Goal: Check status

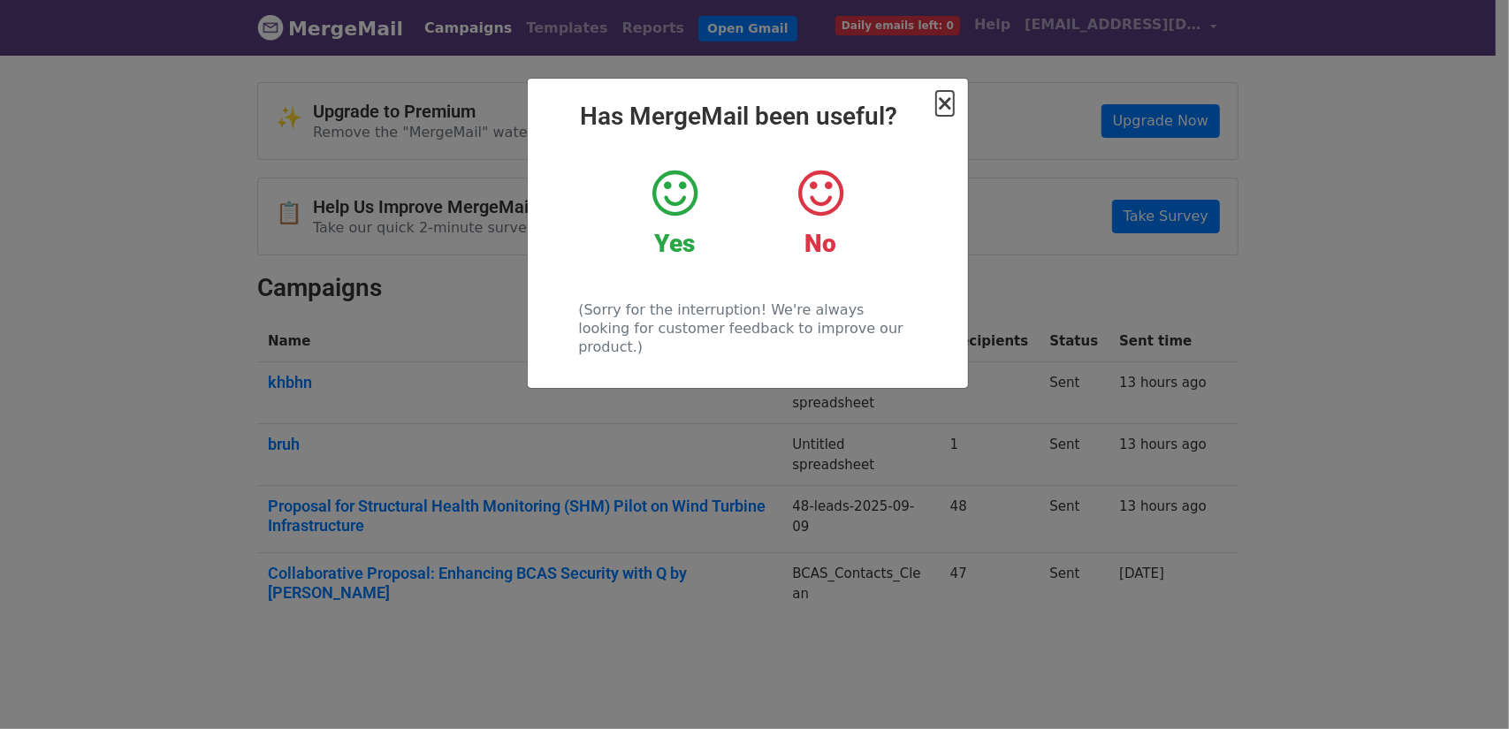
click at [953, 104] on span "×" at bounding box center [945, 103] width 18 height 25
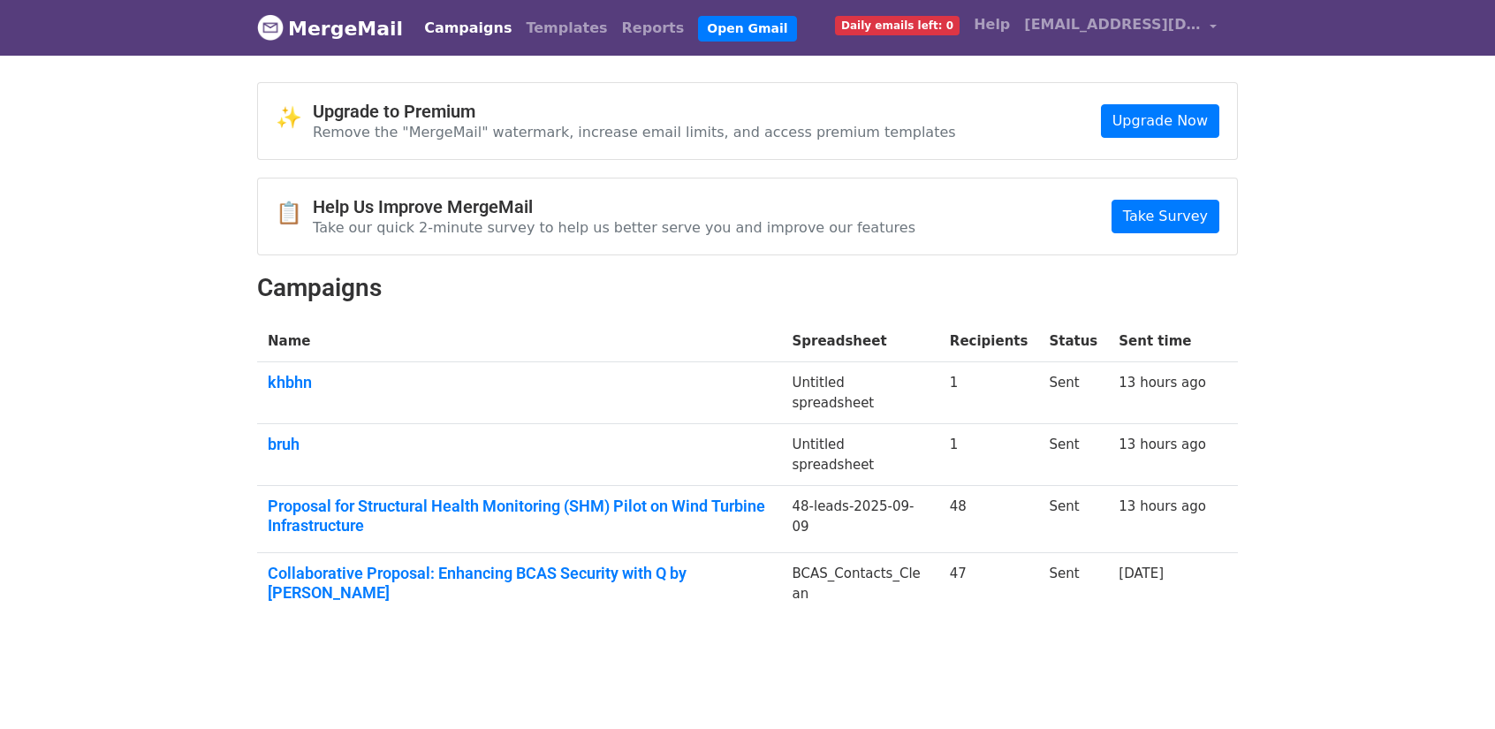
click at [588, 490] on td "Proposal for Structural Health Monitoring (SHM) Pilot on Wind Turbine Infrastru…" at bounding box center [519, 519] width 524 height 67
click at [598, 499] on link "Proposal for Structural Health Monitoring (SHM) Pilot on Wind Turbine Infrastru…" at bounding box center [519, 516] width 503 height 38
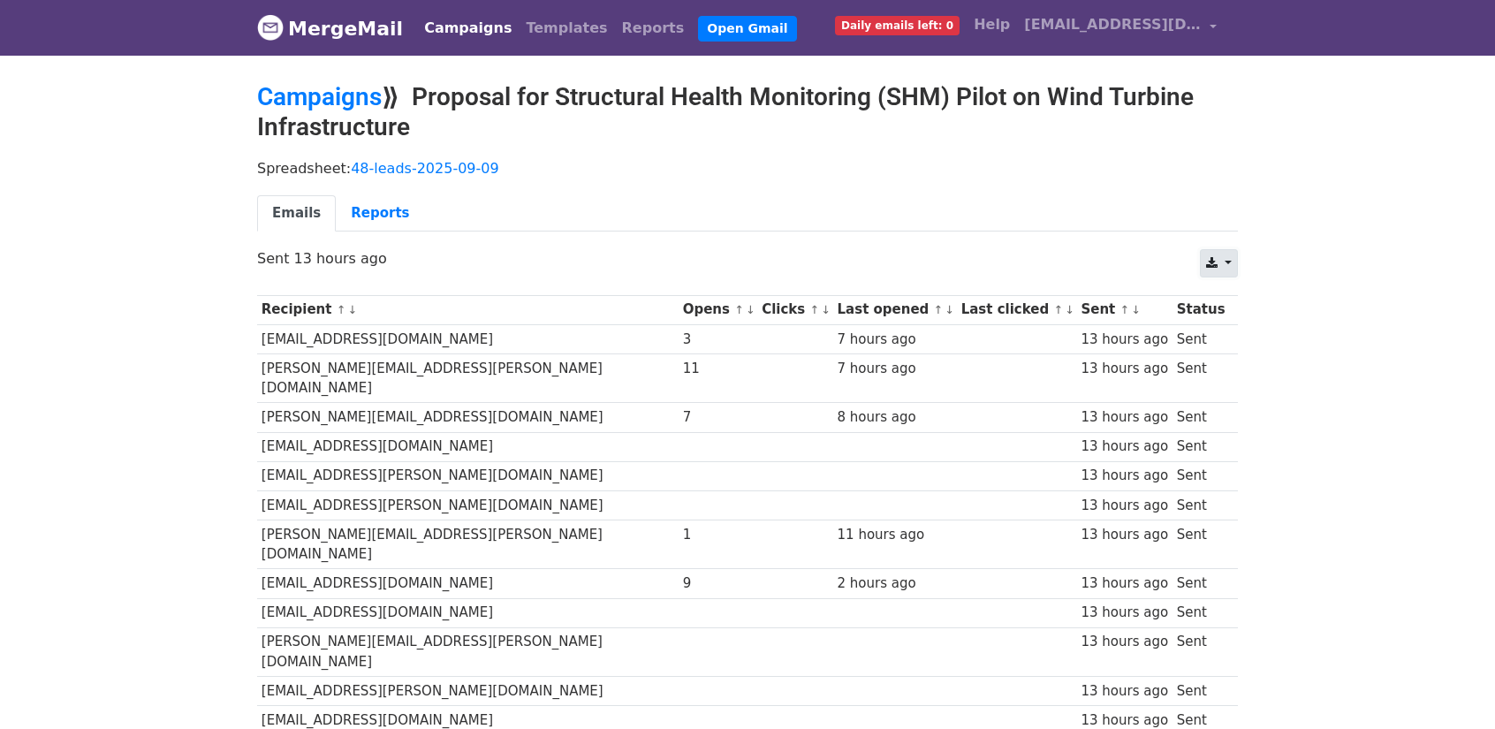
click at [1217, 257] on icon at bounding box center [1211, 263] width 11 height 12
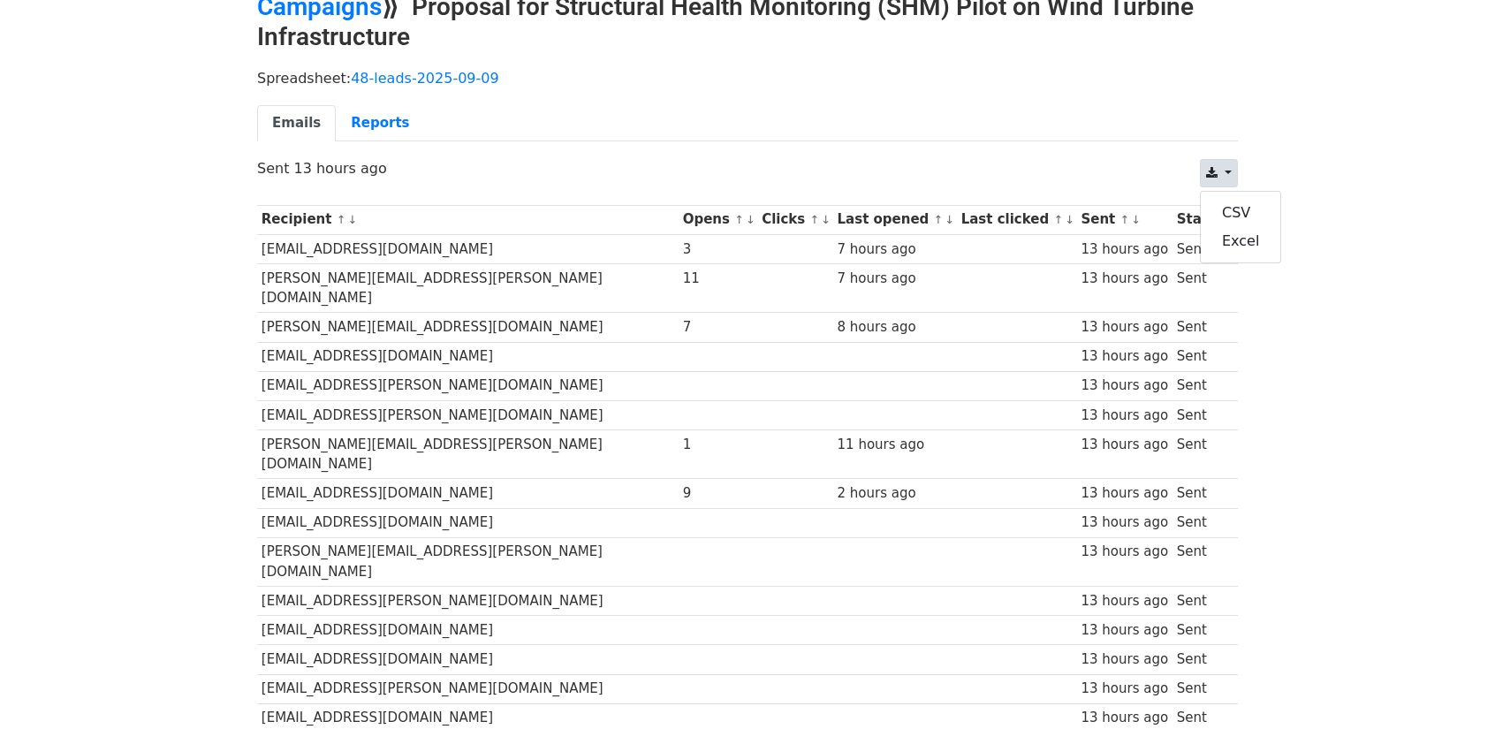
scroll to position [78, 0]
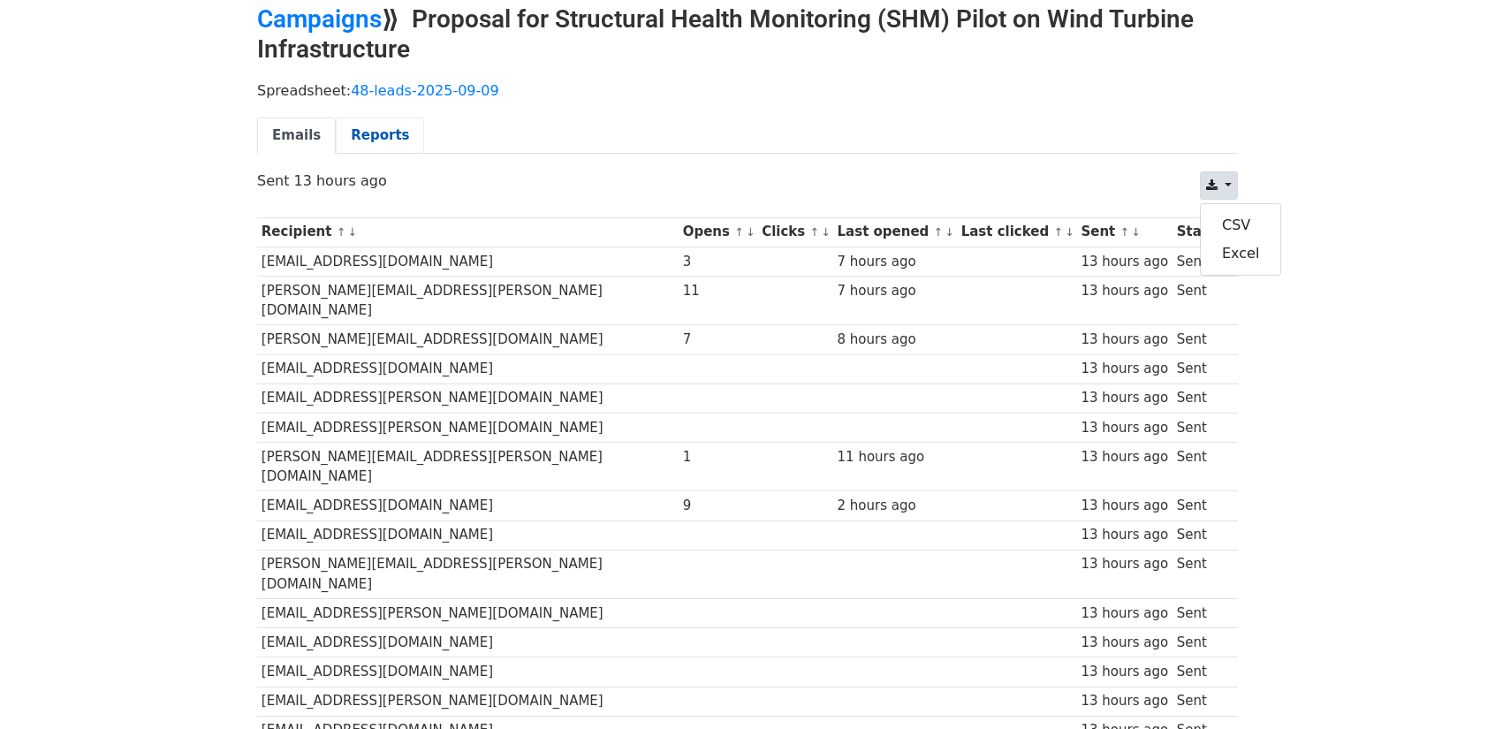
click at [399, 136] on link "Reports" at bounding box center [380, 136] width 88 height 36
click at [305, 135] on link "Emails" at bounding box center [296, 136] width 79 height 36
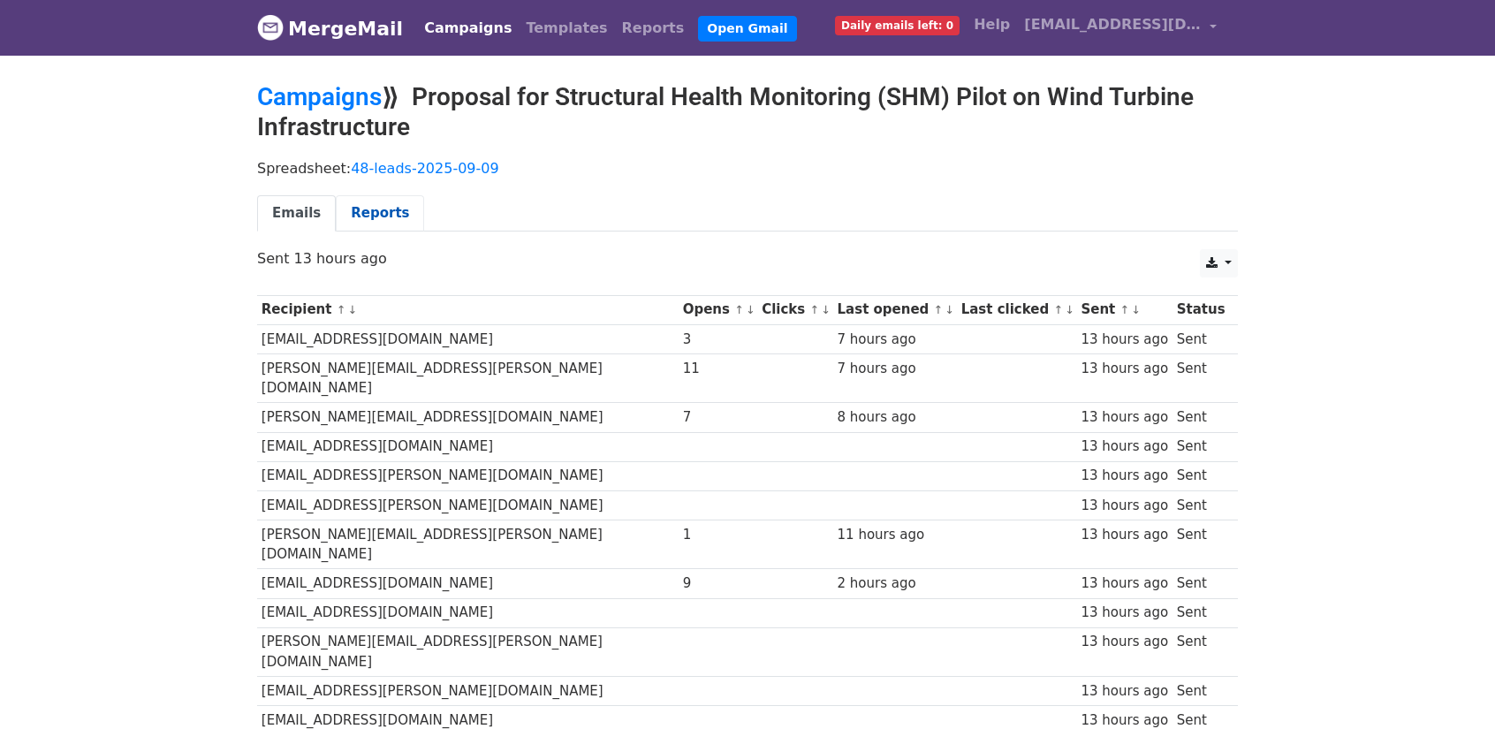
click at [390, 217] on link "Reports" at bounding box center [380, 213] width 88 height 36
